Goal: Information Seeking & Learning: Learn about a topic

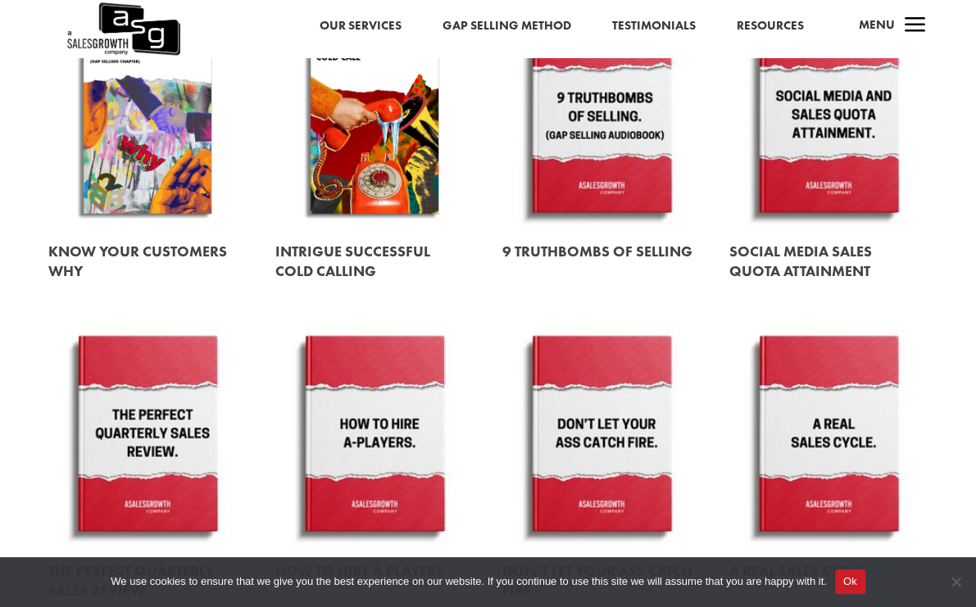
scroll to position [901, 0]
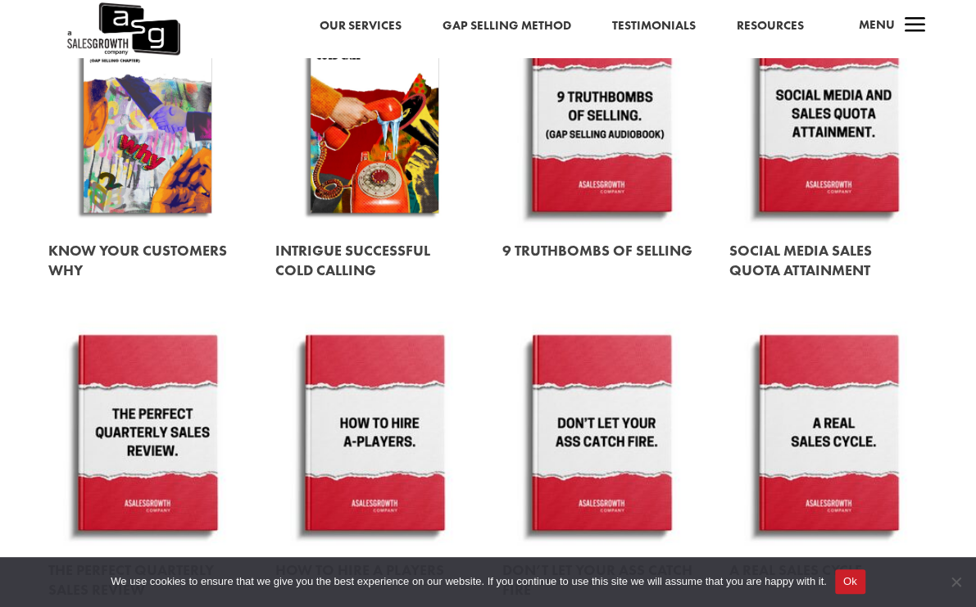
click at [353, 265] on link at bounding box center [374, 261] width 198 height 65
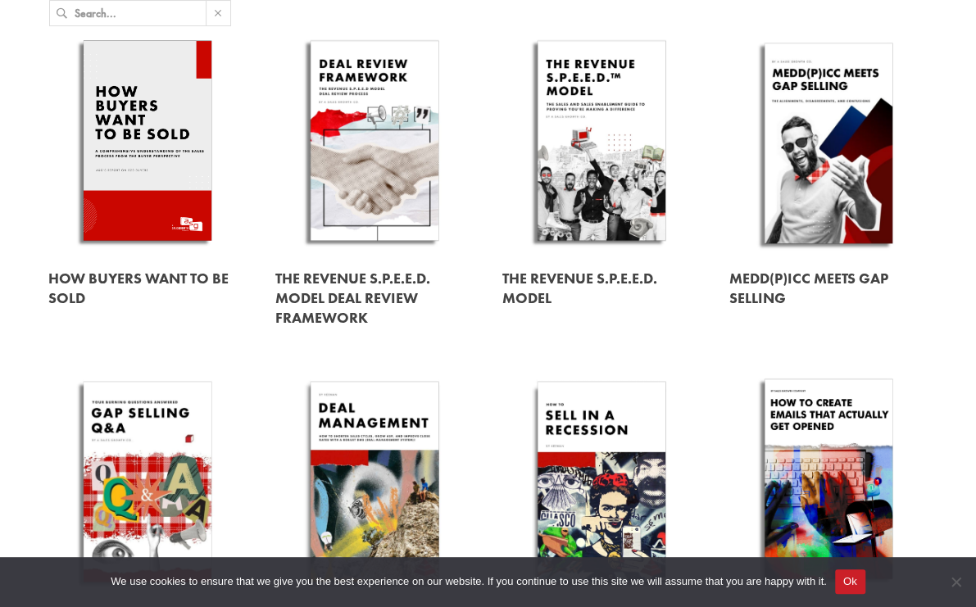
scroll to position [0, 0]
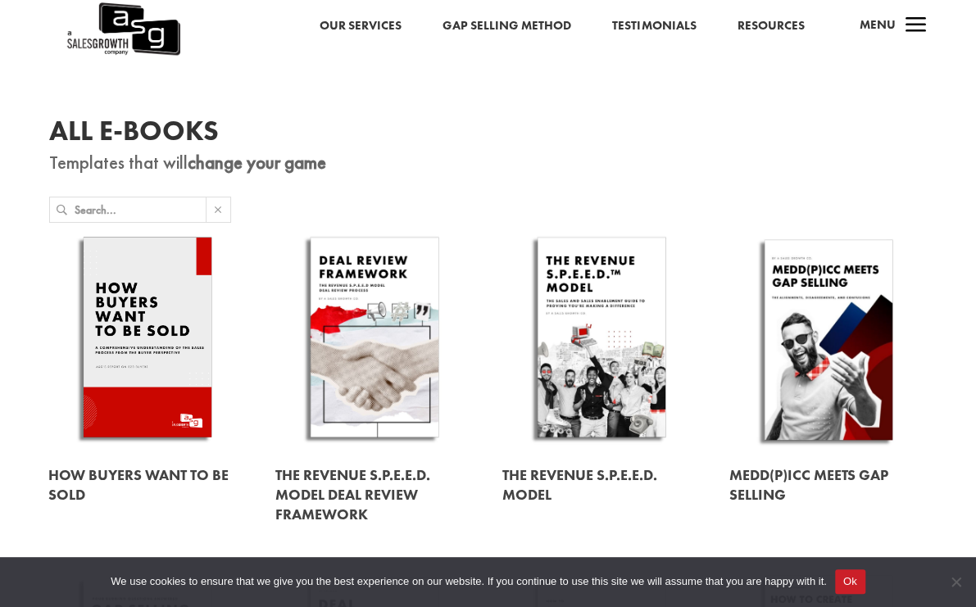
click at [108, 342] on link at bounding box center [147, 340] width 198 height 226
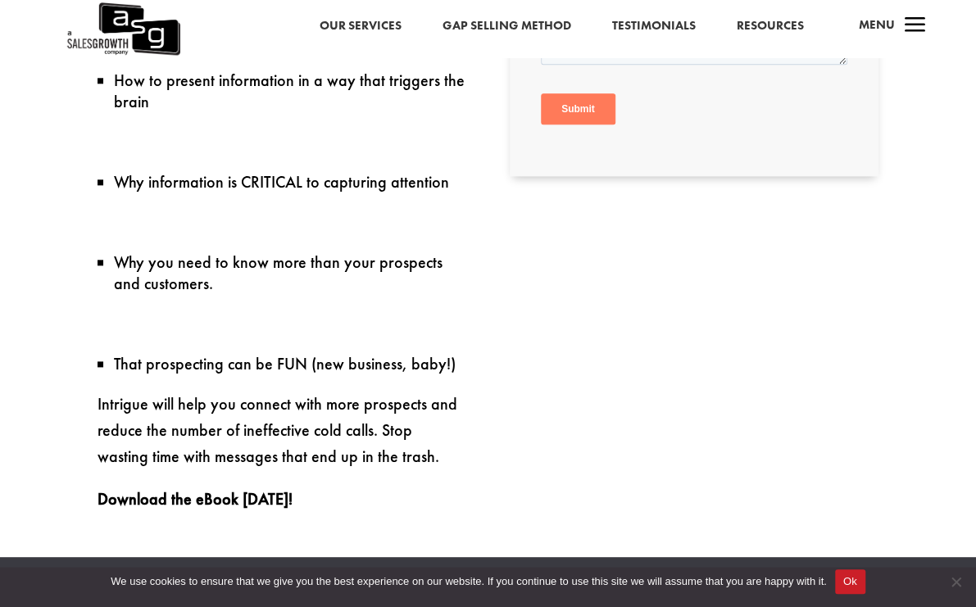
scroll to position [983, 0]
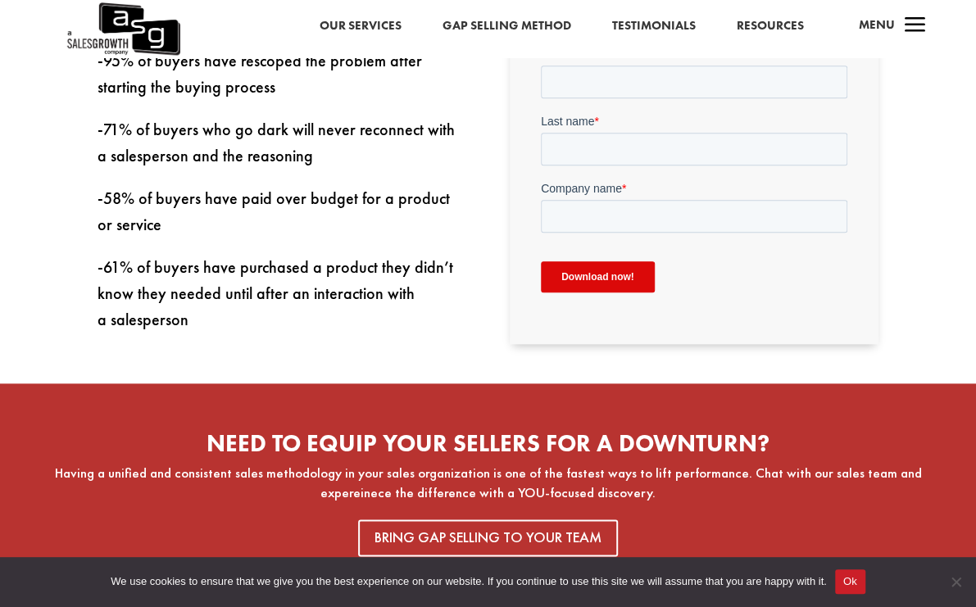
scroll to position [655, 0]
